Goal: Task Accomplishment & Management: Use online tool/utility

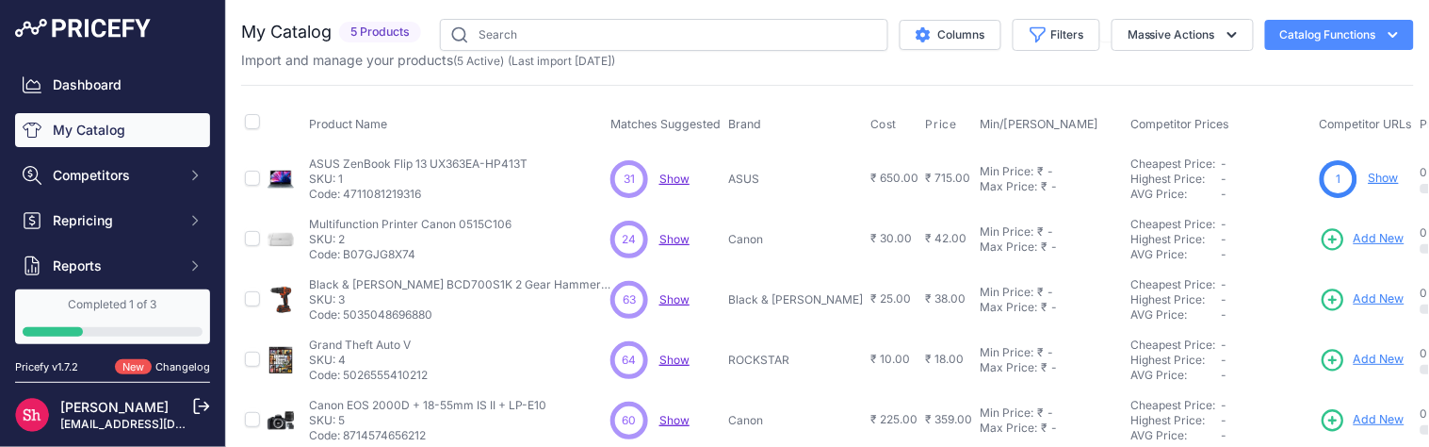
click at [1369, 182] on link "Show" at bounding box center [1384, 178] width 30 height 14
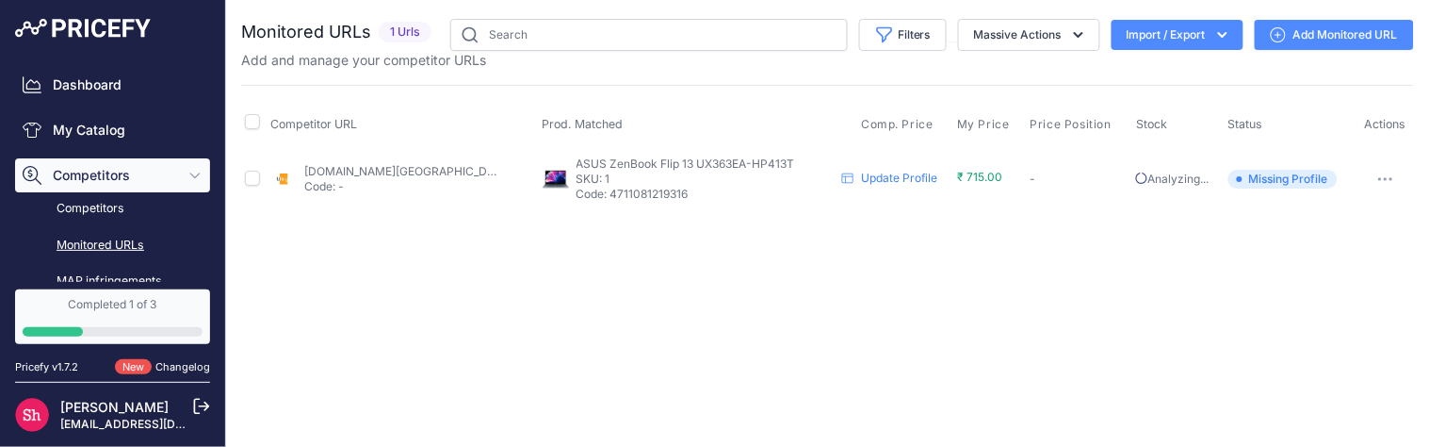
click at [1317, 26] on link "Add Monitored URL" at bounding box center [1334, 35] width 159 height 30
